Goal: Check status: Check status

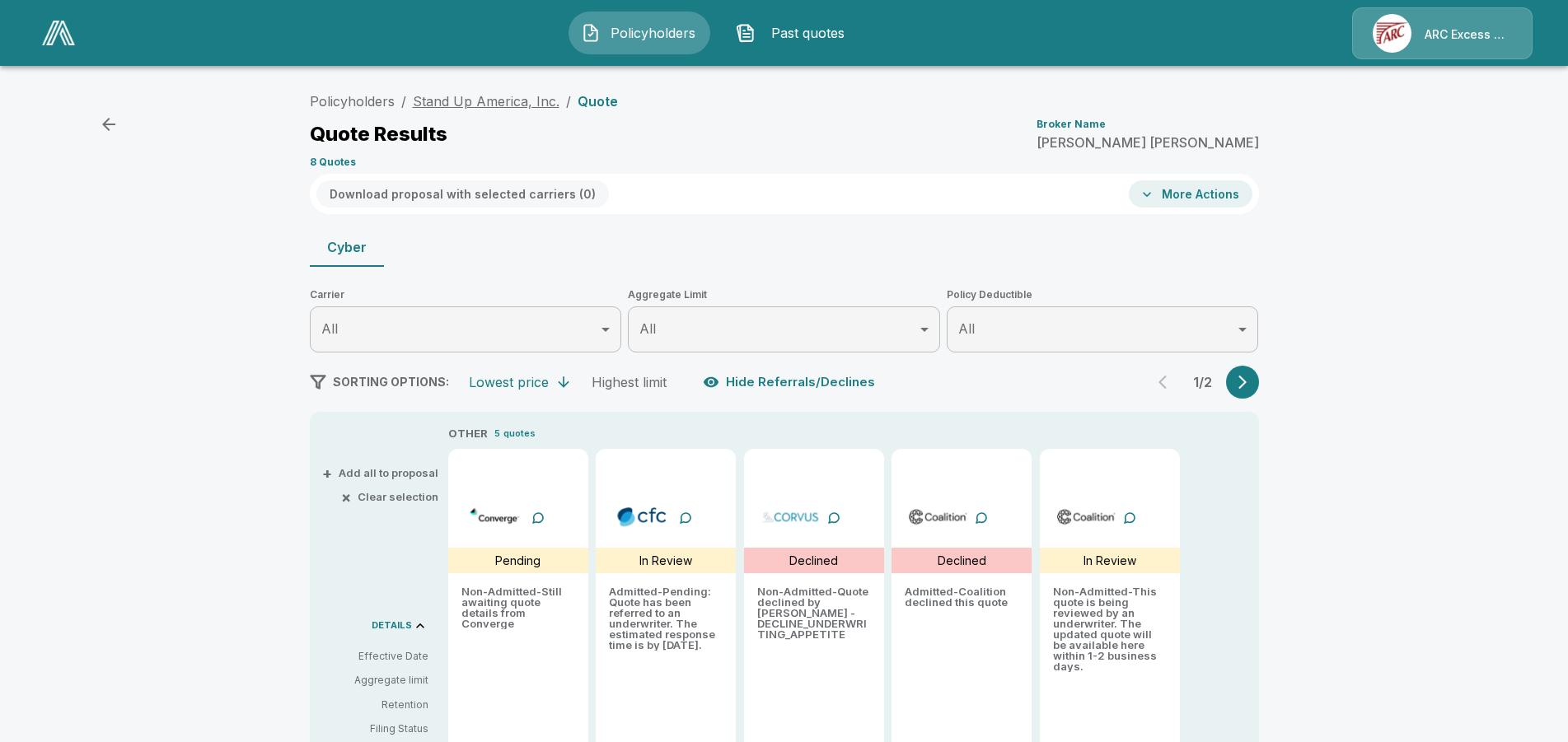
click at [528, 94] on link "Stand Up America, Inc." at bounding box center [486, 102] width 147 height 17
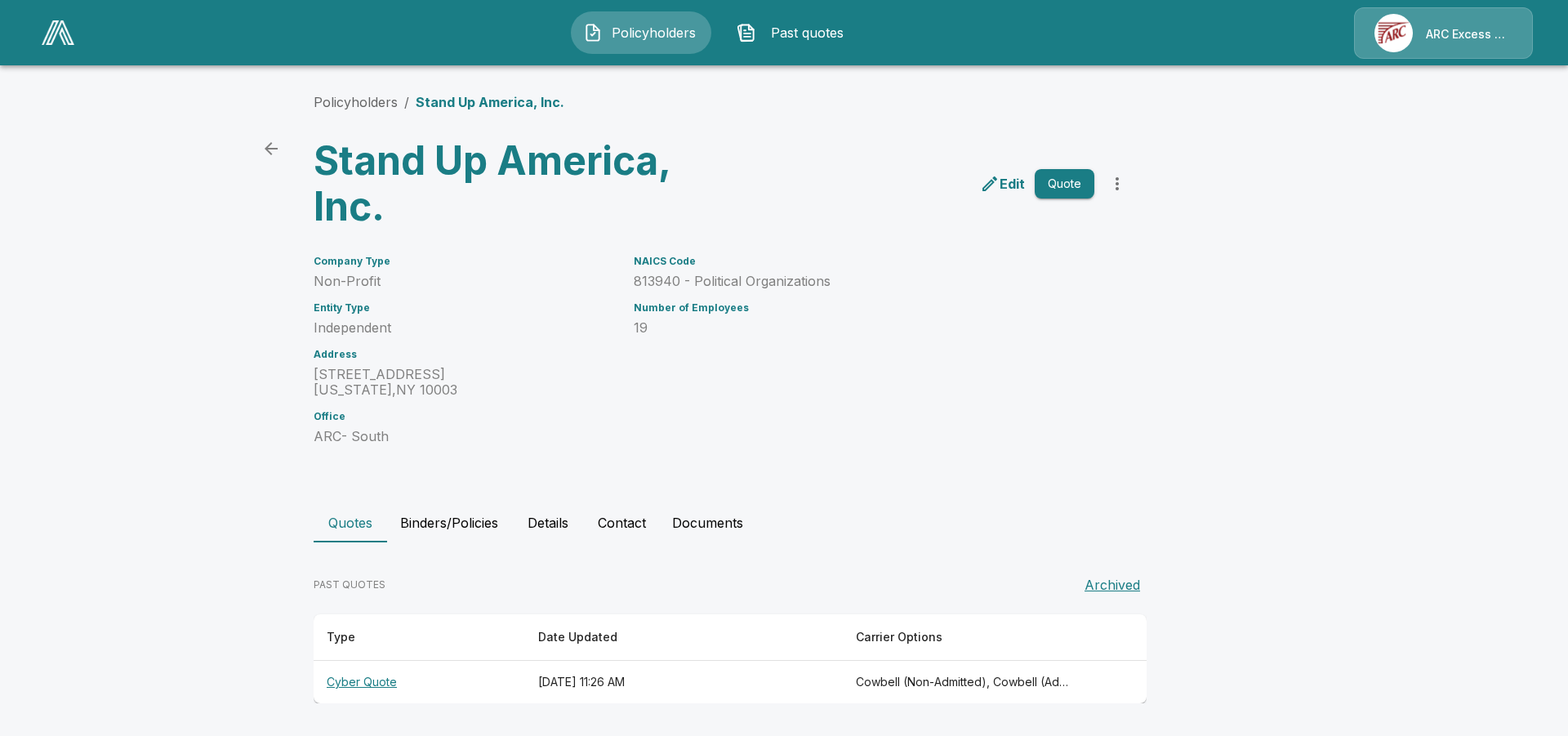
click at [1062, 184] on button "Quote" at bounding box center [1064, 184] width 60 height 31
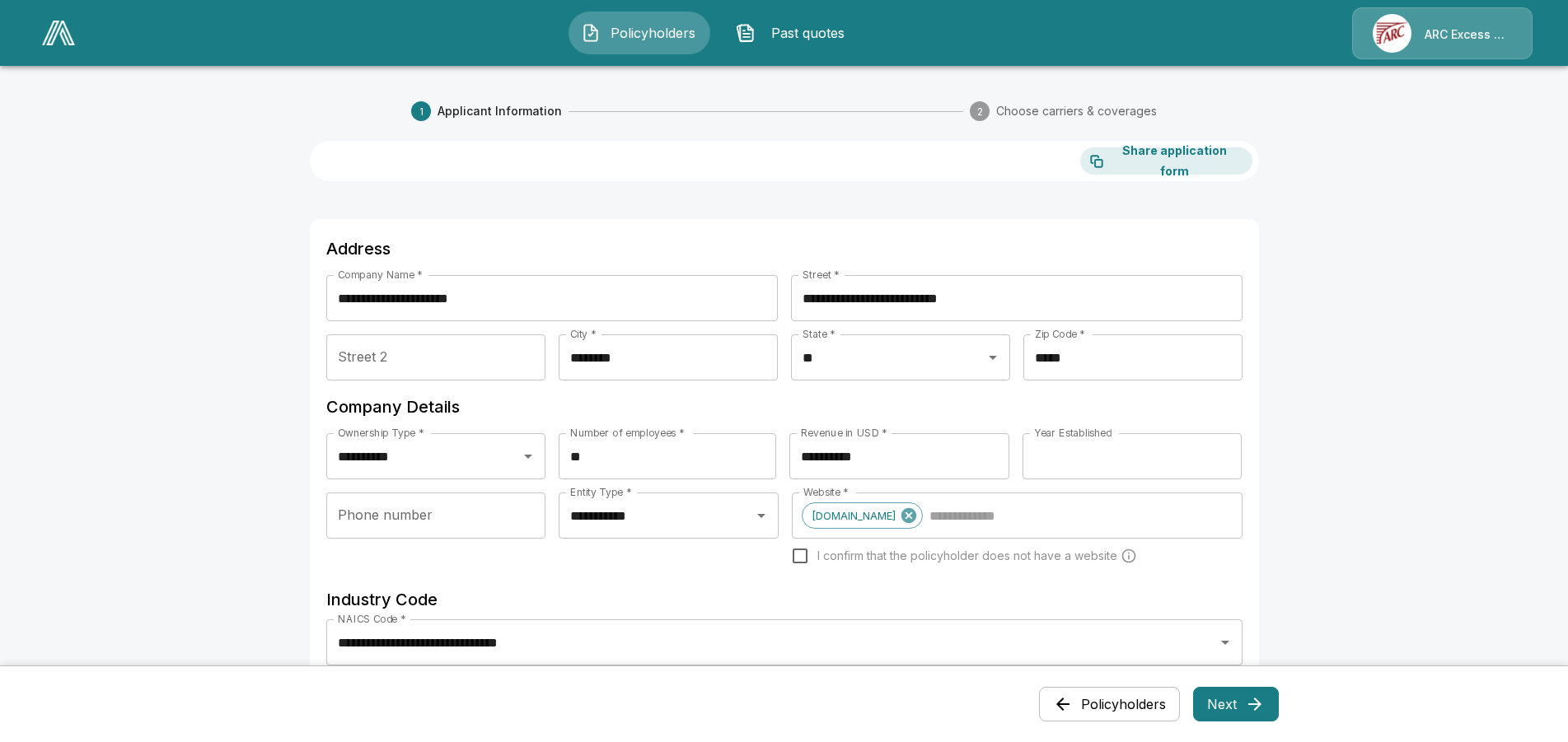
click at [61, 43] on img at bounding box center [58, 33] width 33 height 25
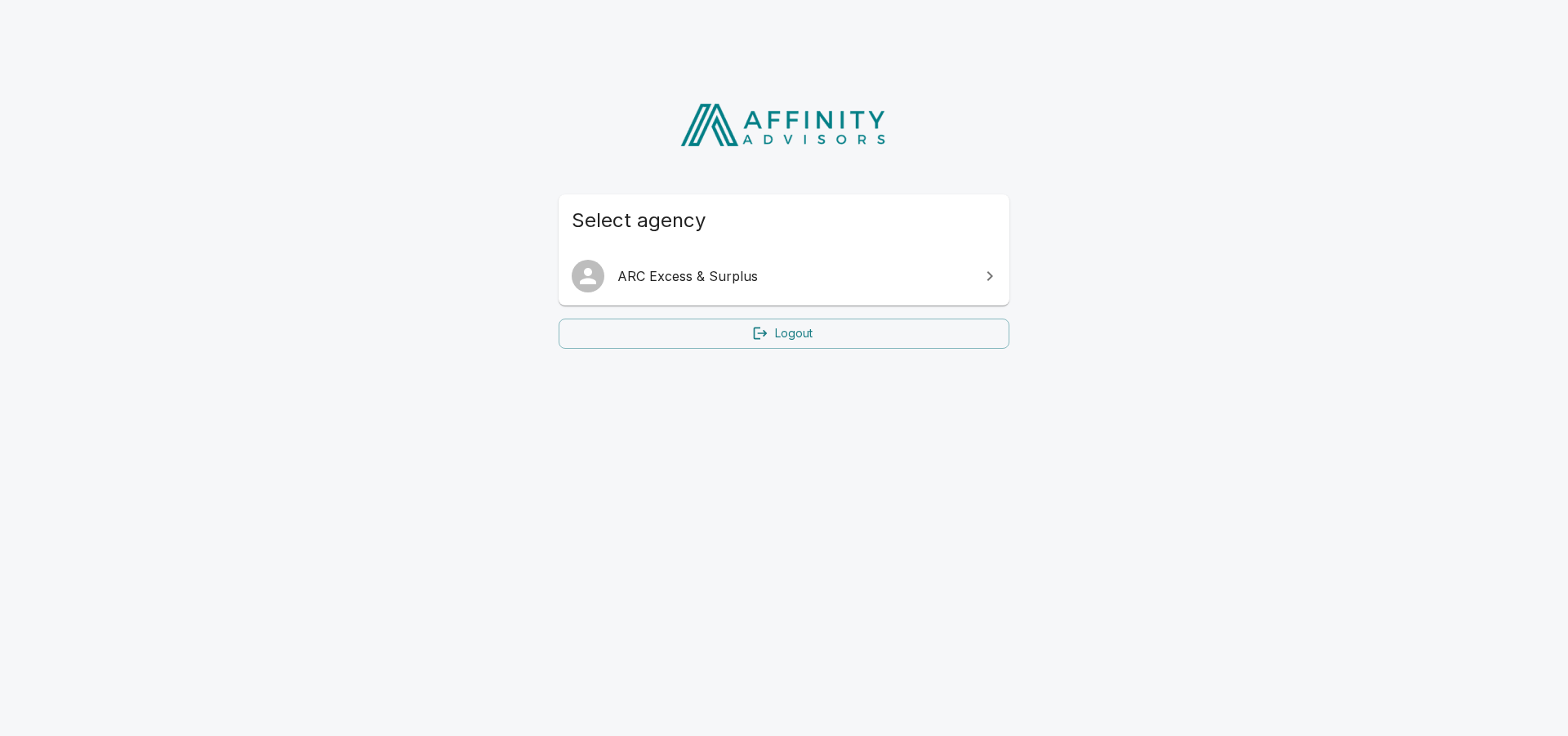
click at [640, 263] on link "ARC Excess & Surplus" at bounding box center [784, 276] width 451 height 46
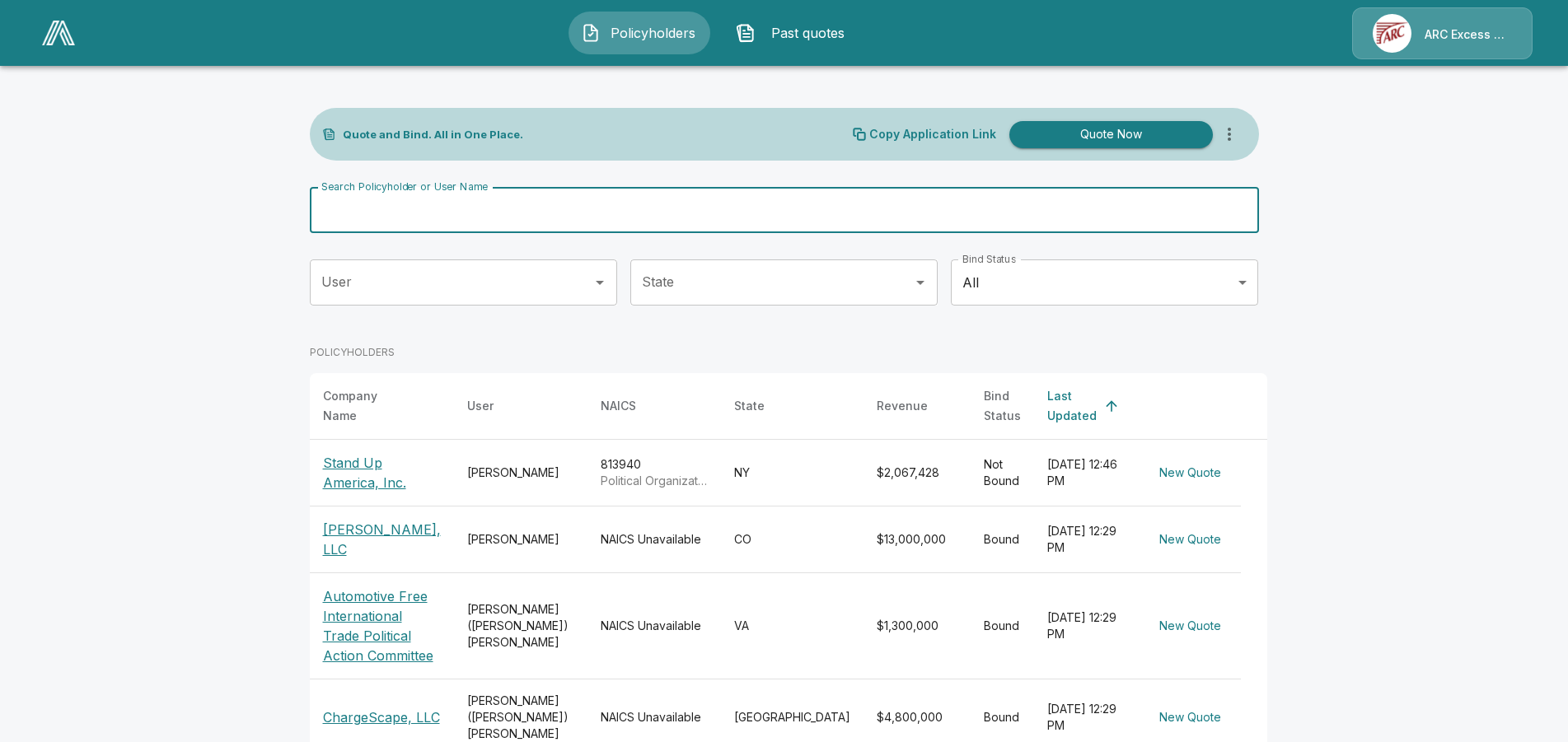
click at [1031, 210] on input "Search Policyholder or User Name" at bounding box center [775, 209] width 931 height 46
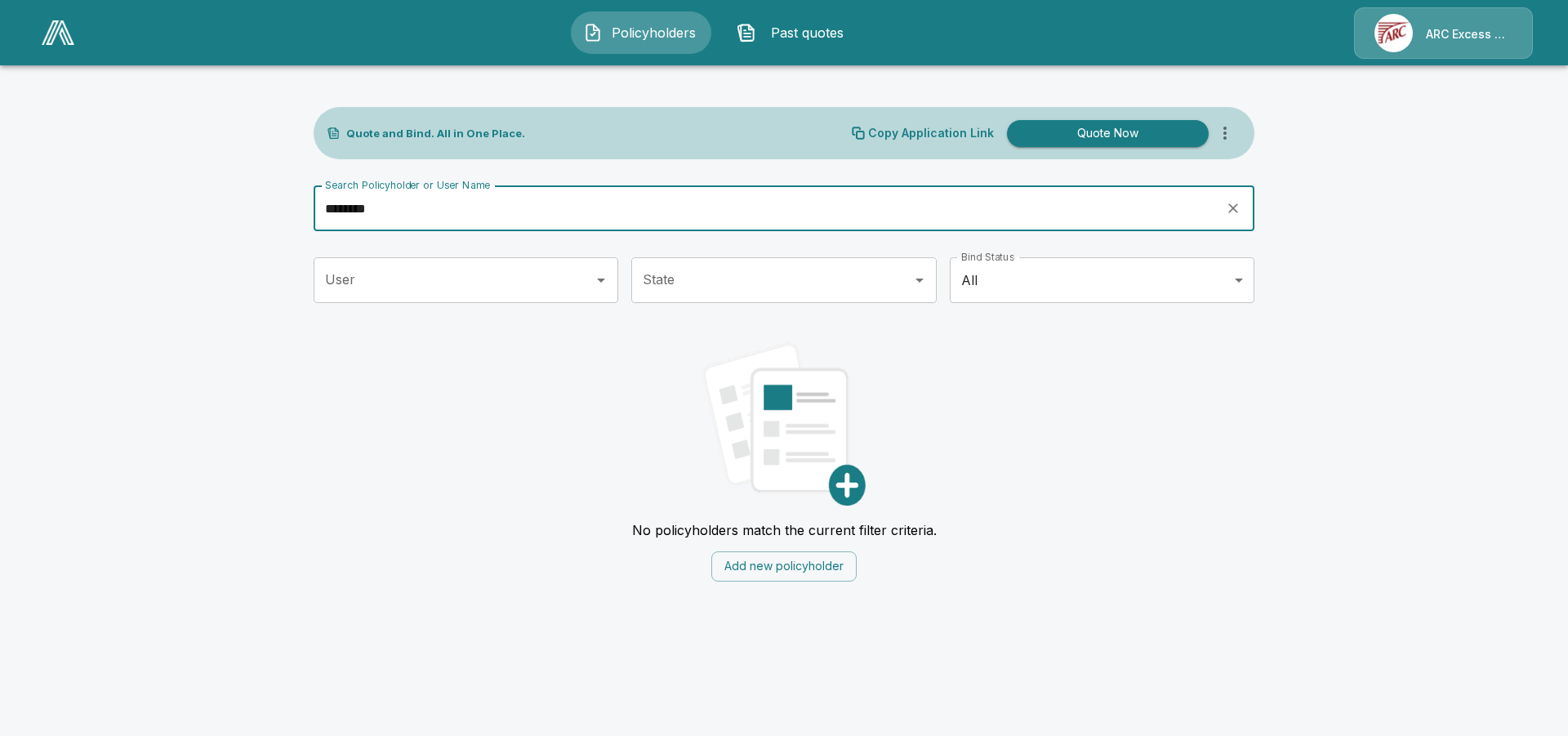
type input "********"
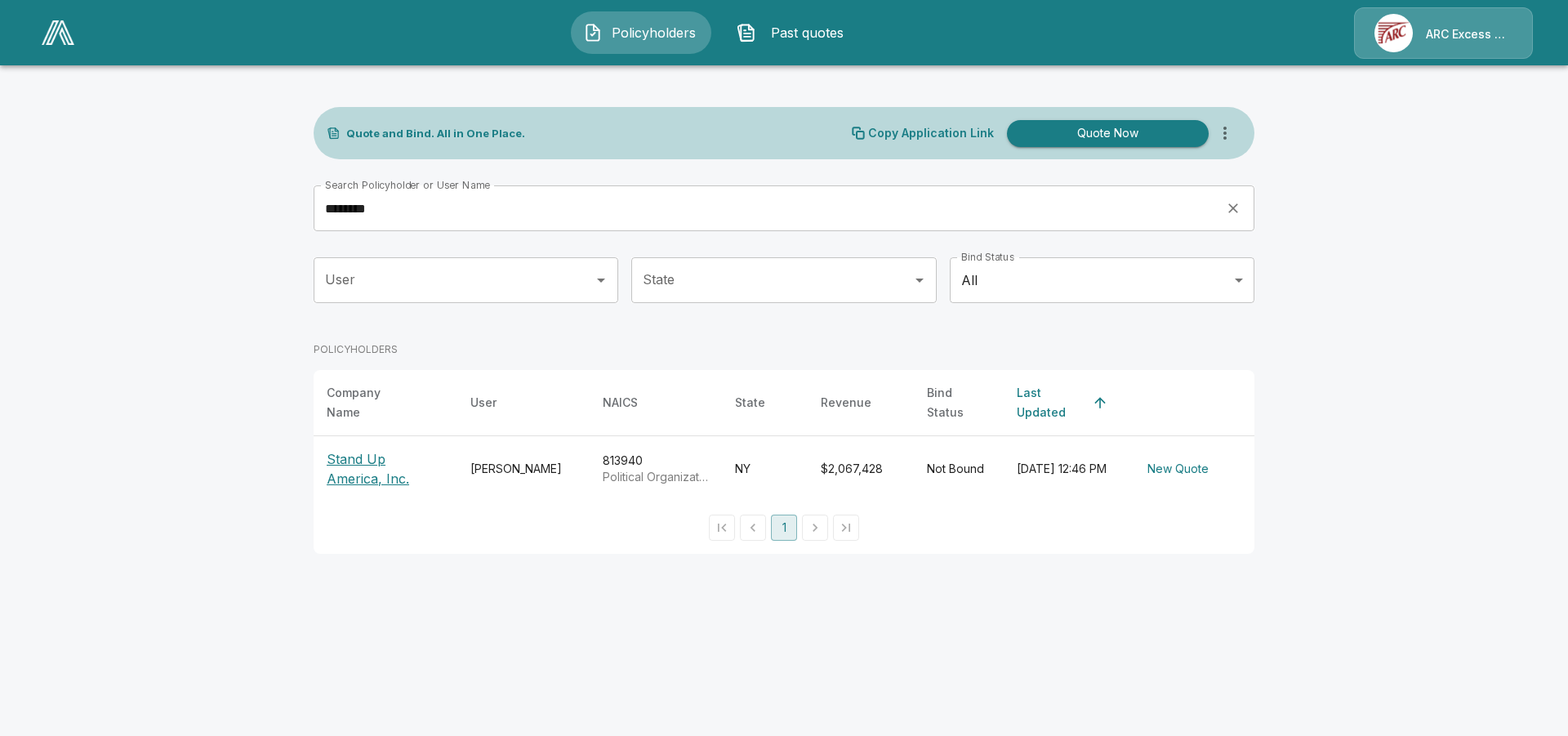
click at [391, 452] on p "Stand Up America, Inc." at bounding box center [386, 469] width 117 height 39
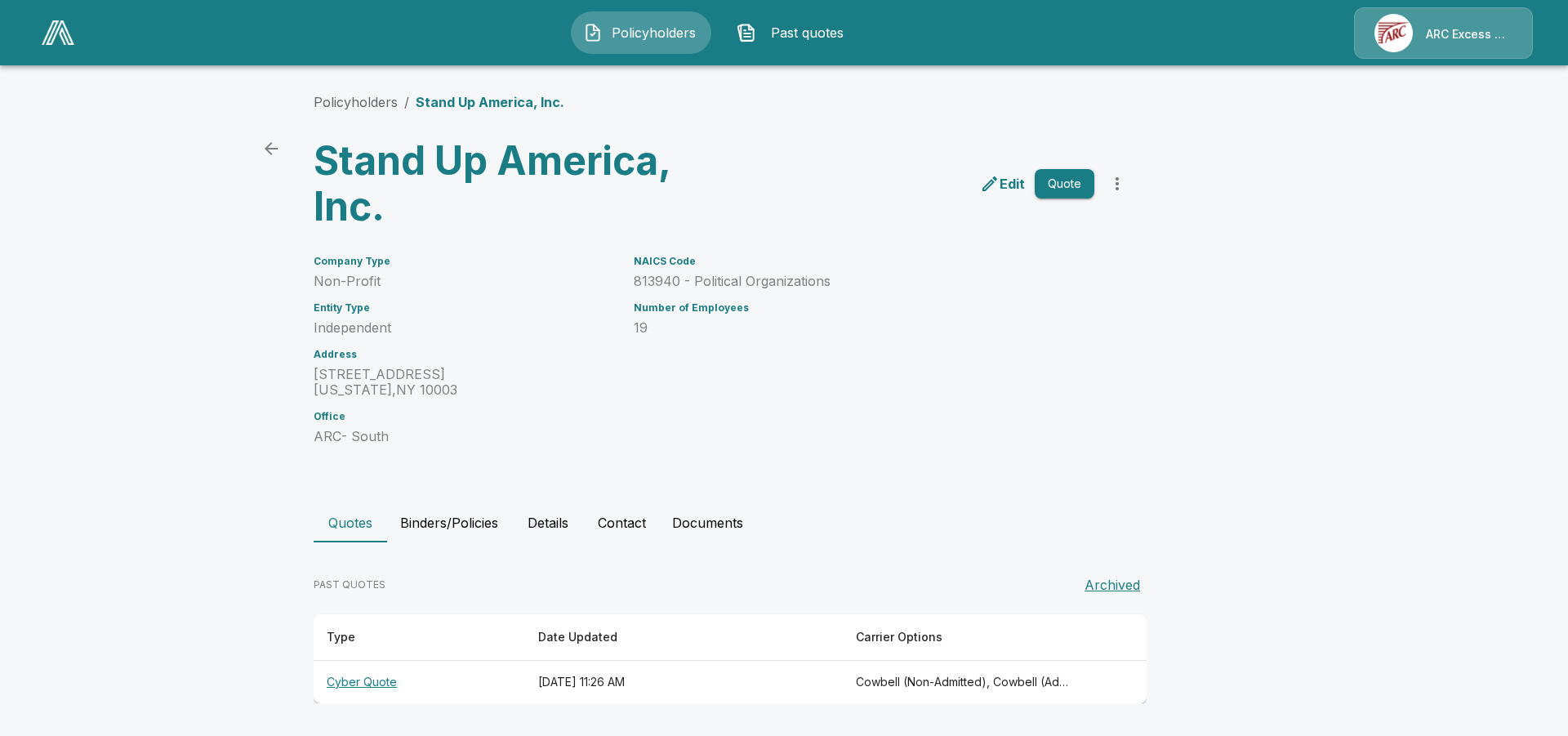
click at [367, 690] on th "Cyber Quote" at bounding box center [420, 682] width 212 height 43
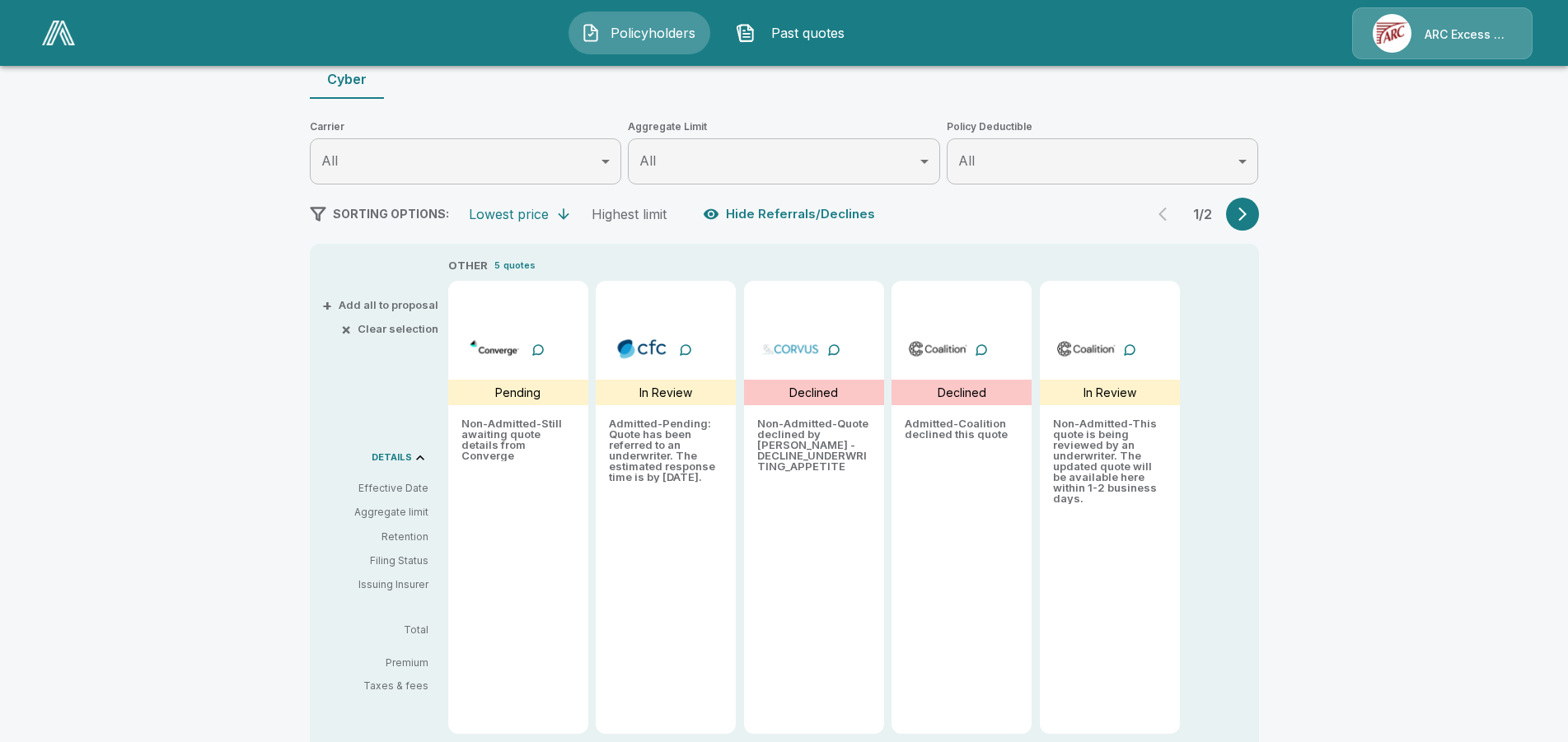
scroll to position [288, 0]
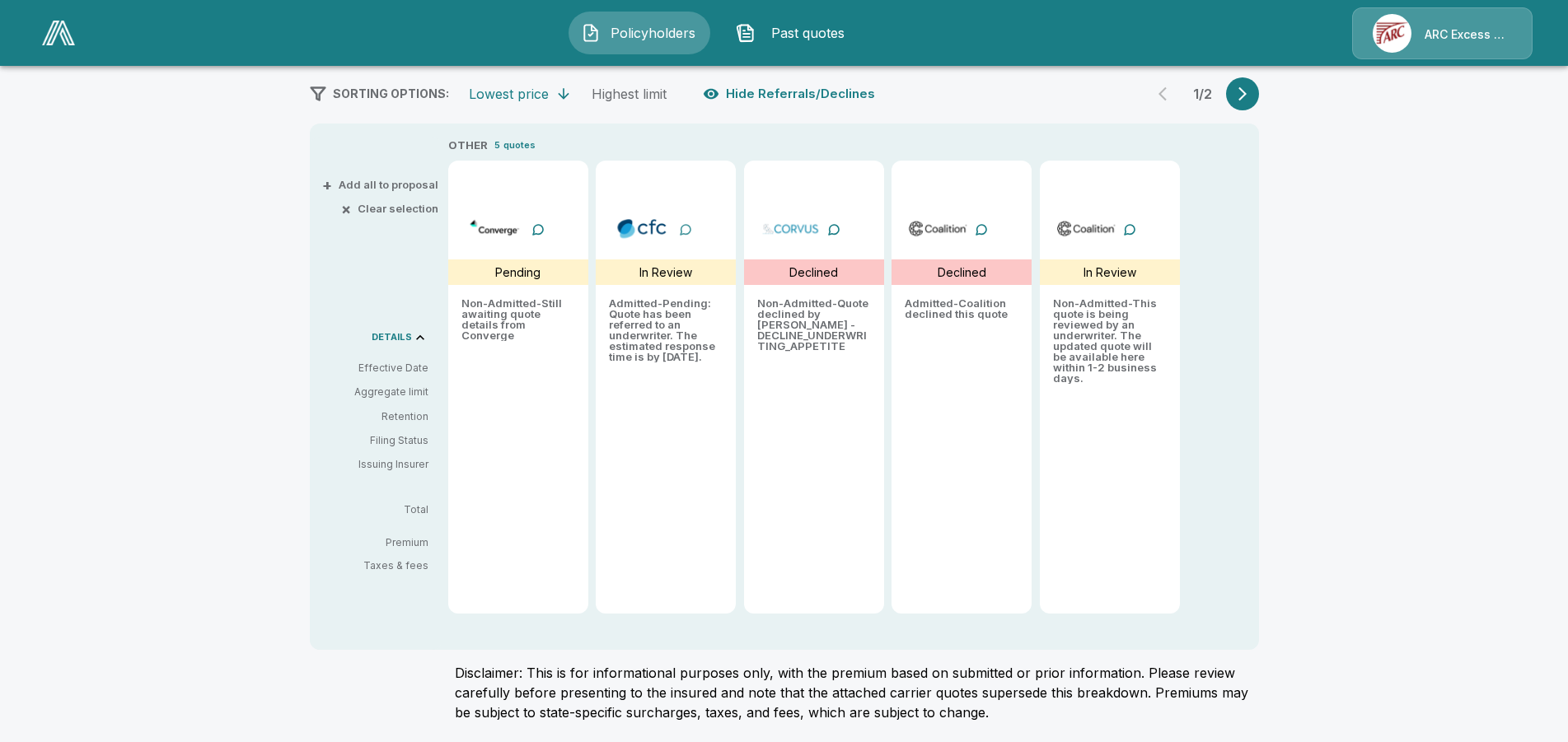
click at [691, 232] on div at bounding box center [685, 230] width 13 height 13
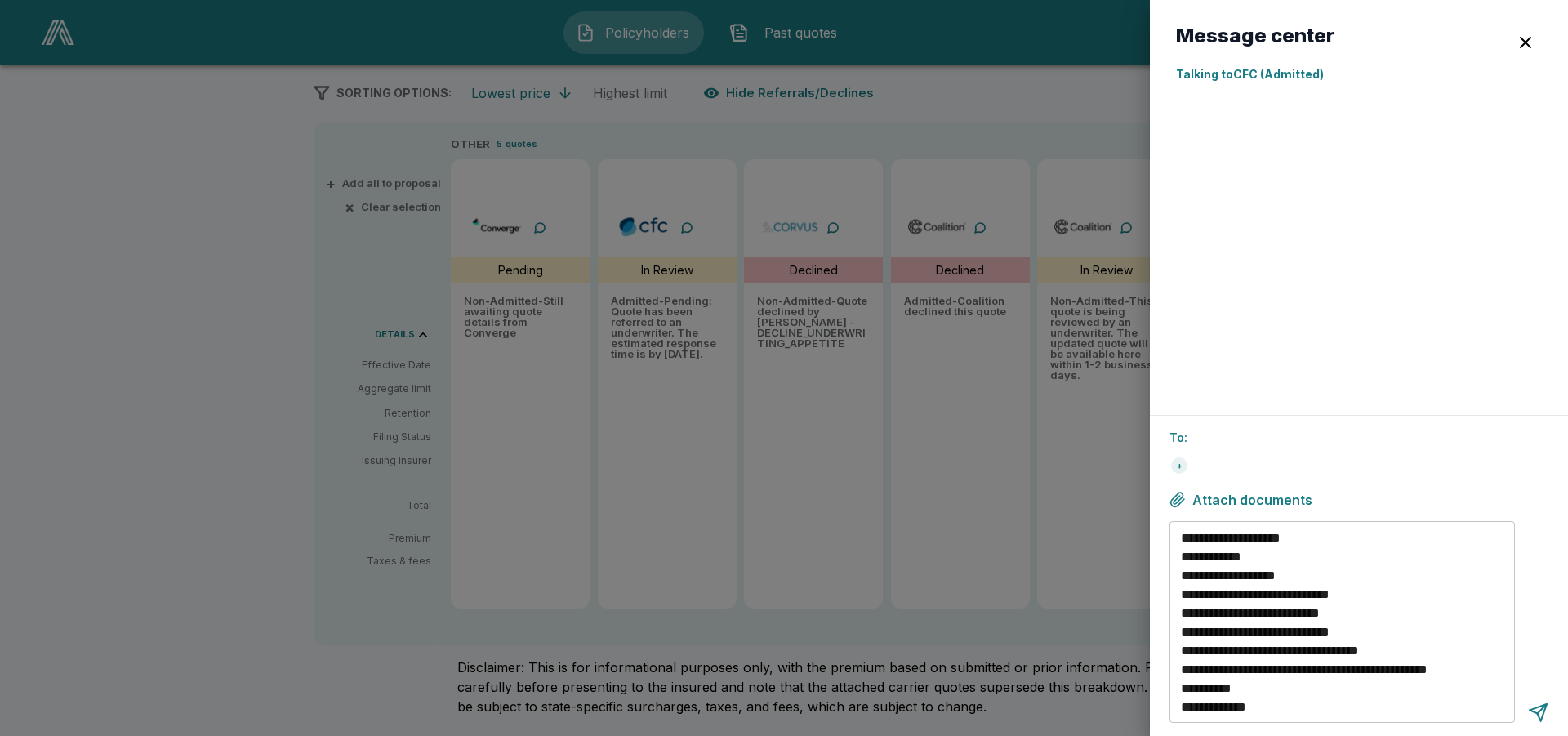
click at [1345, 684] on textarea "**********" at bounding box center [1345, 622] width 328 height 188
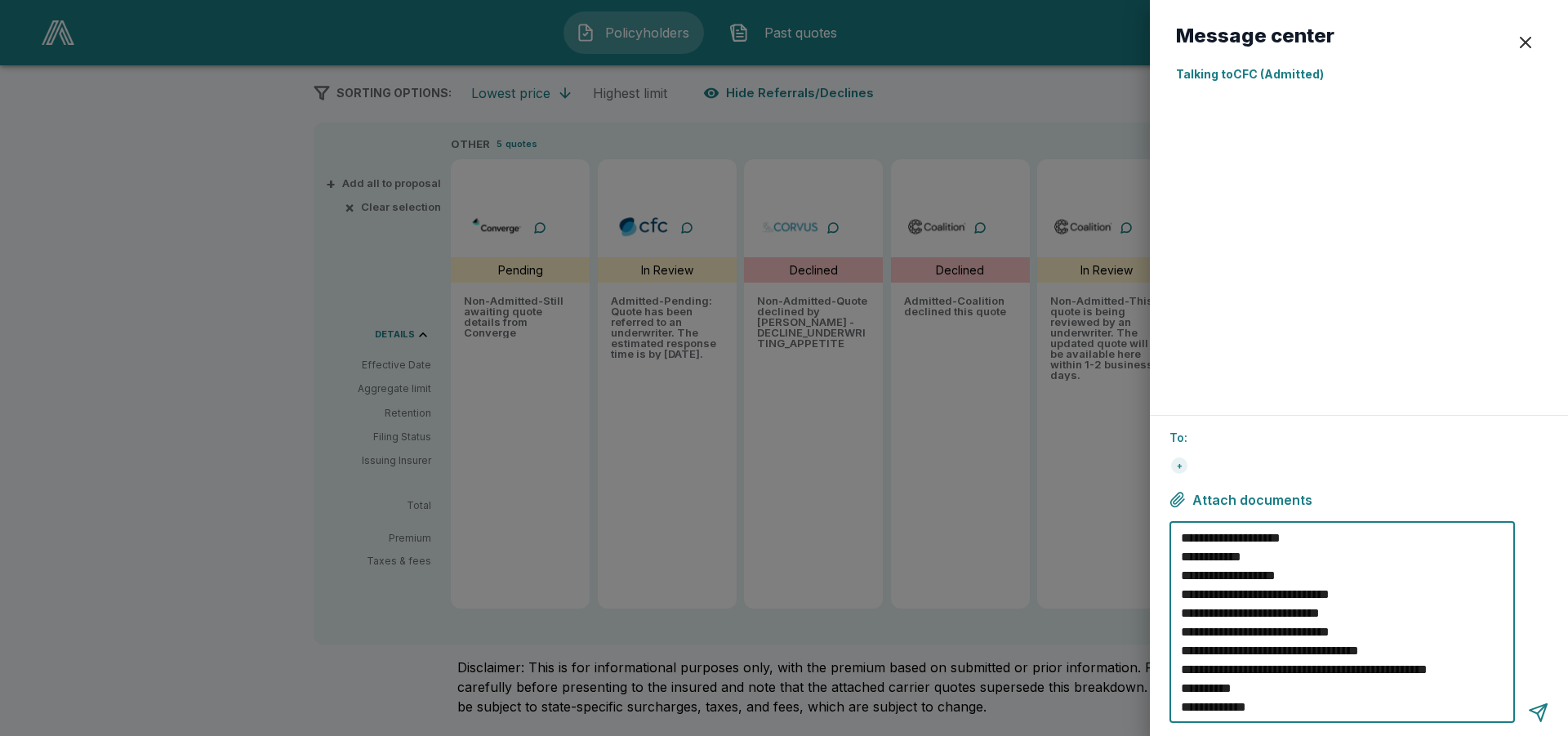
click at [1523, 45] on div "button" at bounding box center [1525, 42] width 20 height 20
